Goal: Task Accomplishment & Management: Manage account settings

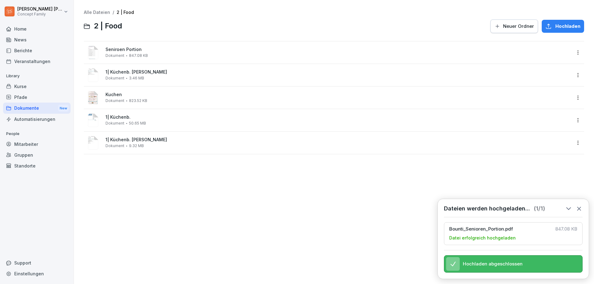
click at [24, 110] on div "Dokumente New" at bounding box center [36, 108] width 67 height 11
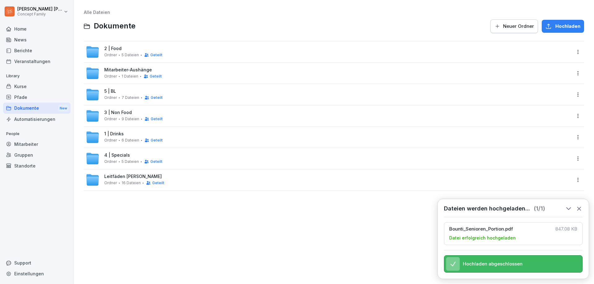
click at [117, 97] on div "Ordner 7 Dateien Geteilt" at bounding box center [133, 97] width 58 height 5
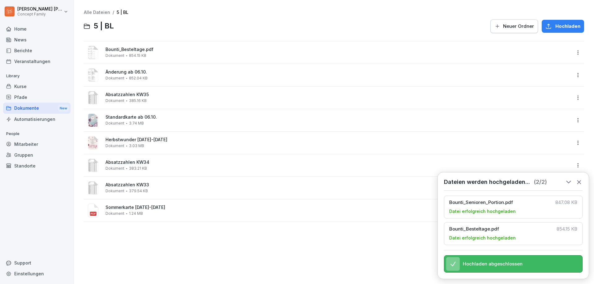
click at [572, 52] on html "[PERSON_NAME] Concept Family Home News Berichte Veranstaltungen Library Kurse P…" at bounding box center [297, 142] width 594 height 284
click at [540, 140] on div "Löschen" at bounding box center [535, 139] width 20 height 7
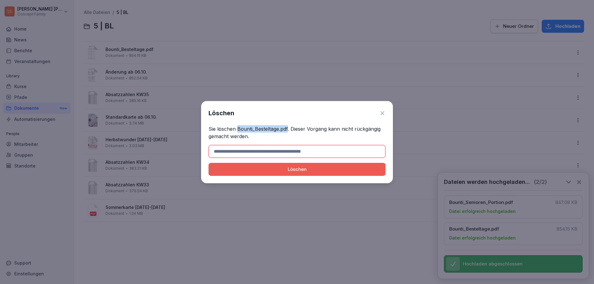
drag, startPoint x: 237, startPoint y: 129, endPoint x: 287, endPoint y: 126, distance: 49.9
click at [287, 126] on p "Sie löschen Bounti_Besteltage.pdf. Dieser Vorgang kann nicht rückgängig gemacht…" at bounding box center [296, 132] width 177 height 15
copy p "Bounti_Besteltage.pdf"
click at [276, 154] on input at bounding box center [296, 151] width 177 height 13
paste input "**********"
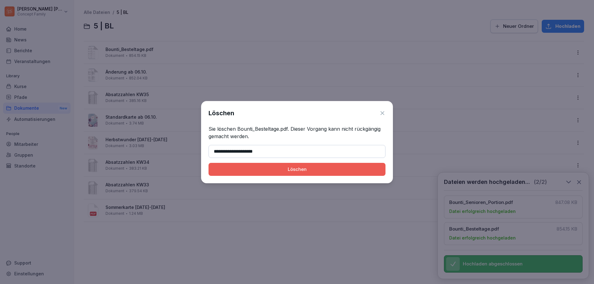
type input "**********"
click at [330, 168] on div "Löschen" at bounding box center [296, 169] width 167 height 7
